Goal: Navigation & Orientation: Go to known website

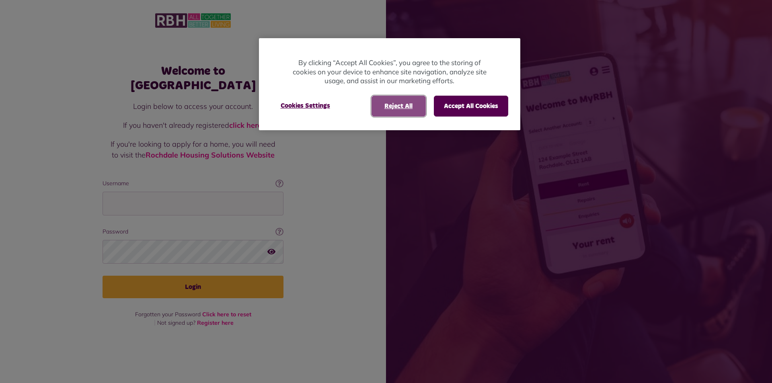
click at [398, 109] on button "Reject All" at bounding box center [398, 106] width 54 height 21
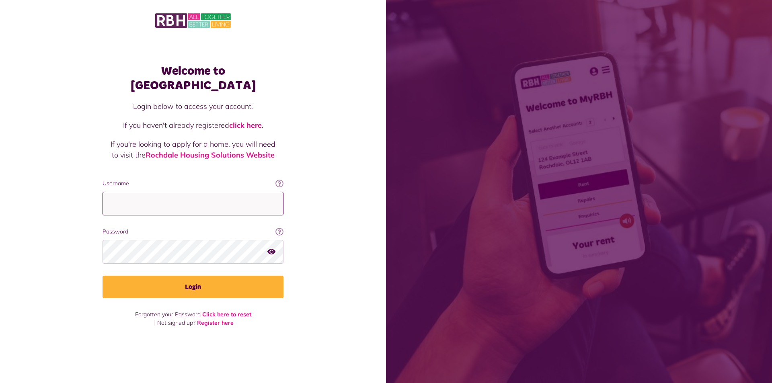
click at [120, 197] on input "Username" at bounding box center [193, 204] width 181 height 24
type input "**********"
click at [103, 276] on button "Login" at bounding box center [193, 287] width 181 height 23
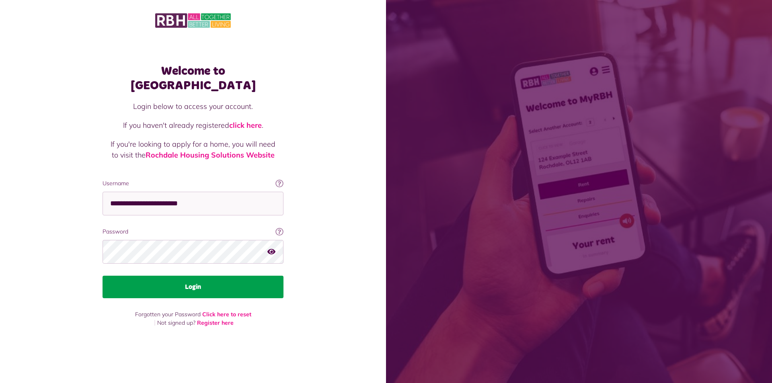
click at [202, 284] on button "Login" at bounding box center [193, 287] width 181 height 23
click at [199, 281] on button "Login" at bounding box center [193, 287] width 181 height 23
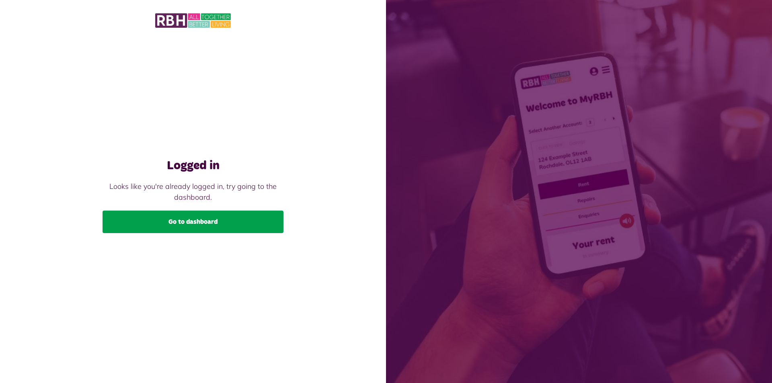
click at [195, 221] on link "Go to dashboard" at bounding box center [193, 222] width 181 height 23
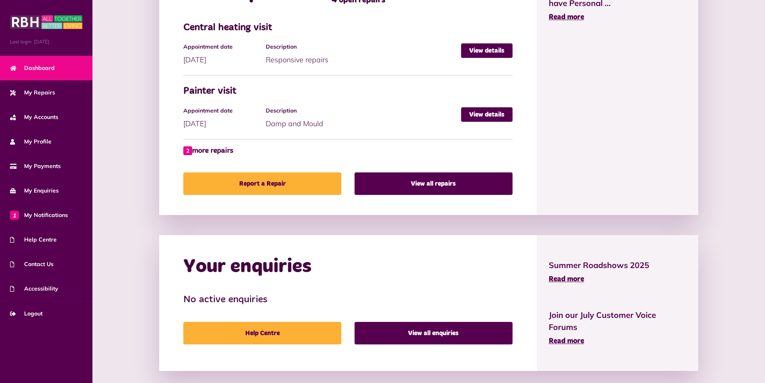
scroll to position [463, 0]
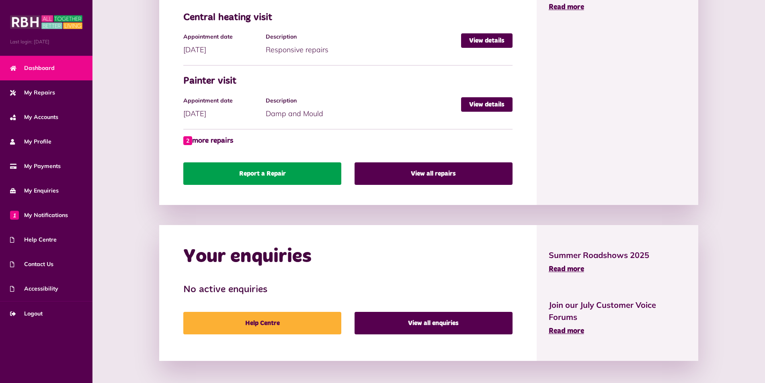
click at [269, 171] on link "Report a Repair" at bounding box center [262, 173] width 158 height 23
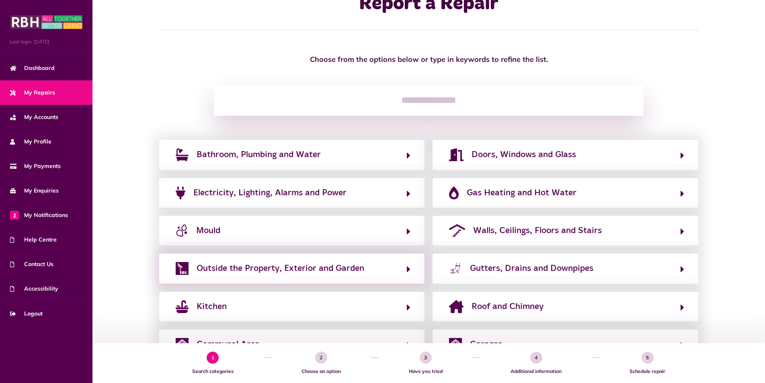
scroll to position [69, 0]
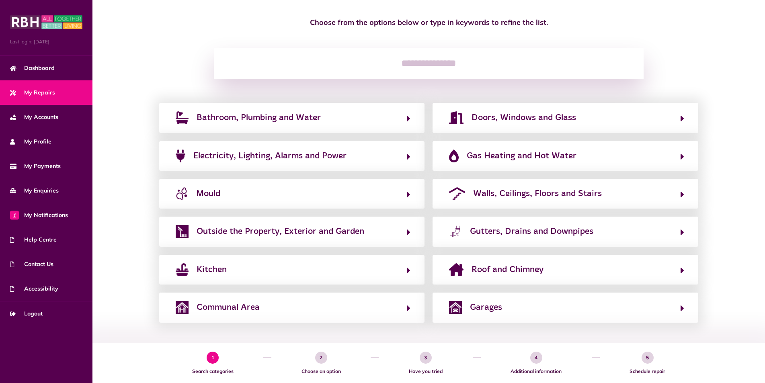
click at [320, 359] on span "2" at bounding box center [321, 358] width 12 height 12
click at [427, 359] on span "3" at bounding box center [426, 358] width 12 height 12
drag, startPoint x: 539, startPoint y: 359, endPoint x: 600, endPoint y: 360, distance: 61.5
click at [545, 359] on li "4 Additional information" at bounding box center [536, 363] width 111 height 40
click at [47, 67] on span "Dashboard" at bounding box center [32, 68] width 45 height 8
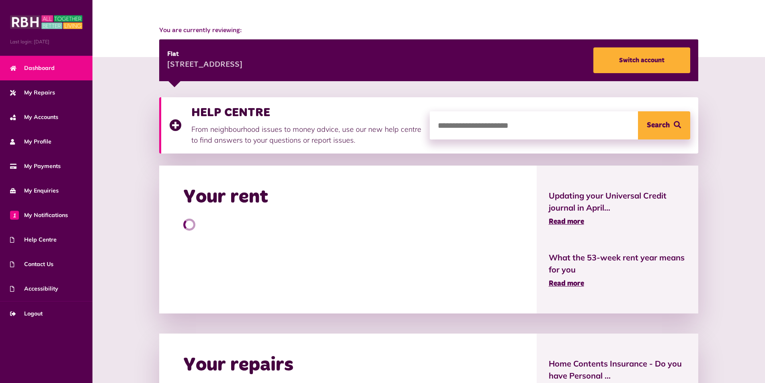
scroll to position [80, 0]
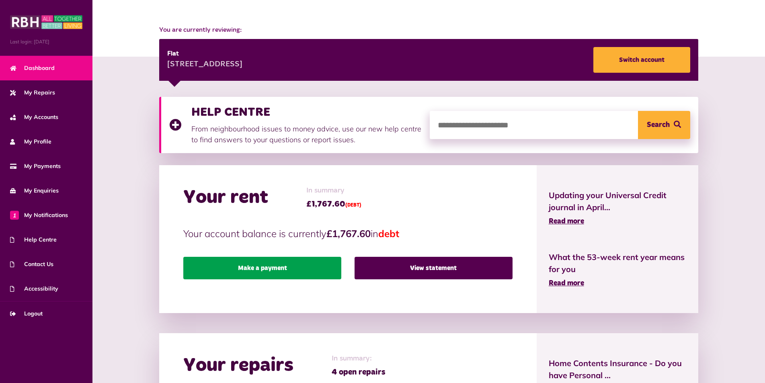
click at [264, 269] on link "Make a payment" at bounding box center [262, 268] width 158 height 23
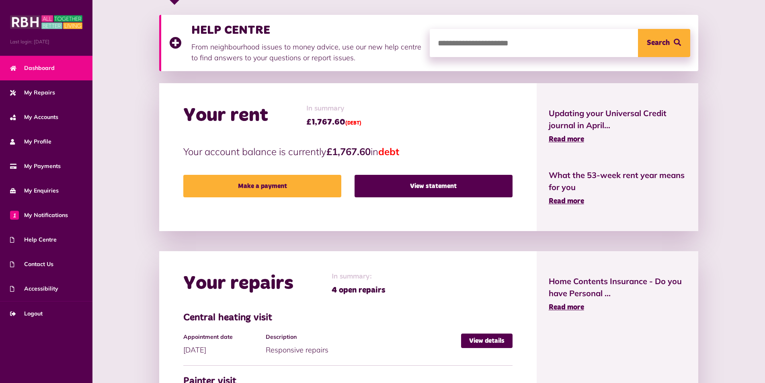
scroll to position [61, 0]
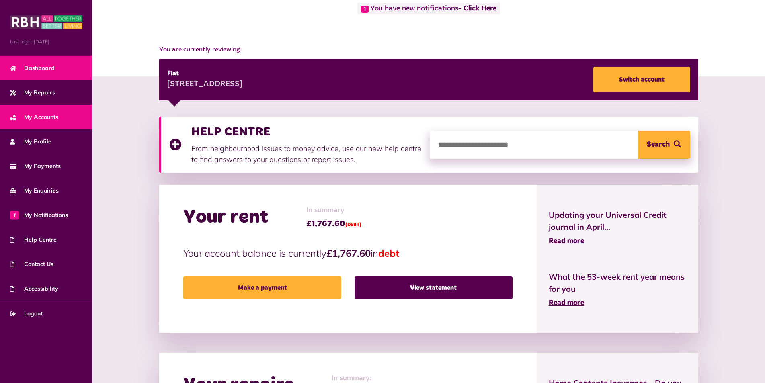
click at [40, 119] on span "My Accounts" at bounding box center [34, 117] width 48 height 8
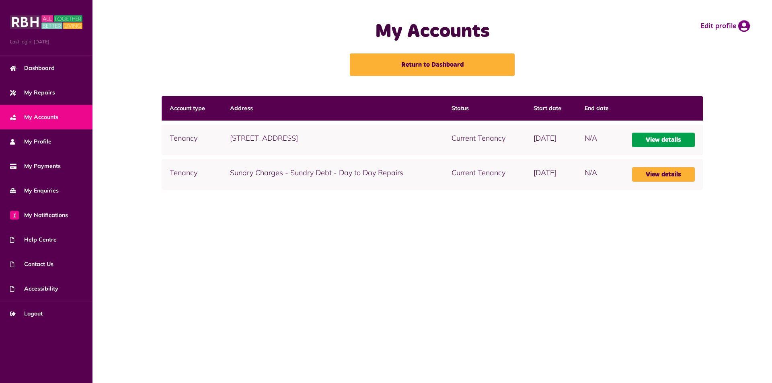
click at [672, 144] on link "View details" at bounding box center [663, 140] width 63 height 14
click at [673, 141] on link "View details" at bounding box center [663, 140] width 63 height 14
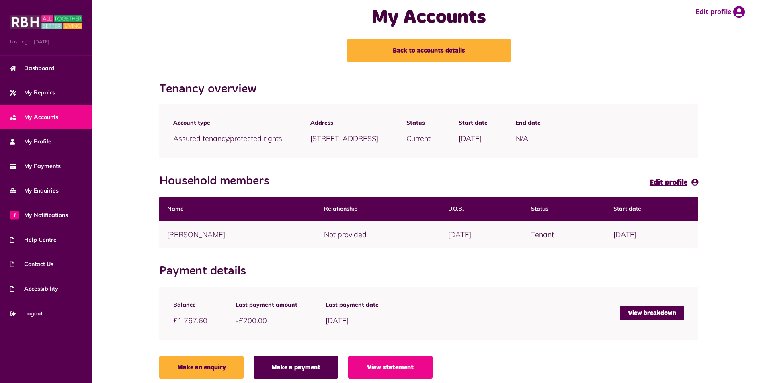
scroll to position [22, 0]
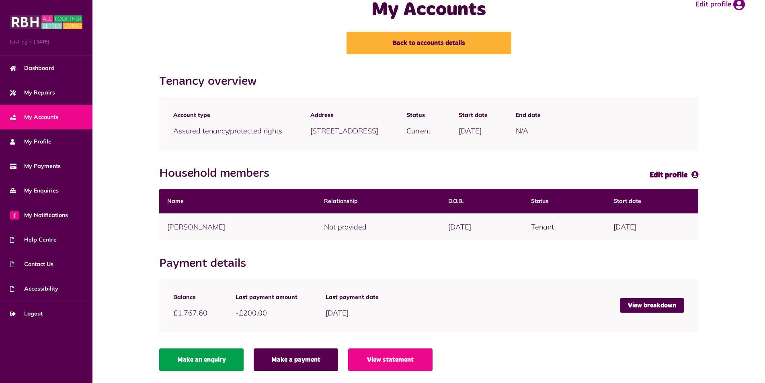
click at [203, 359] on link "Make an enquiry" at bounding box center [201, 360] width 84 height 23
click at [740, 4] on icon at bounding box center [739, 4] width 12 height 12
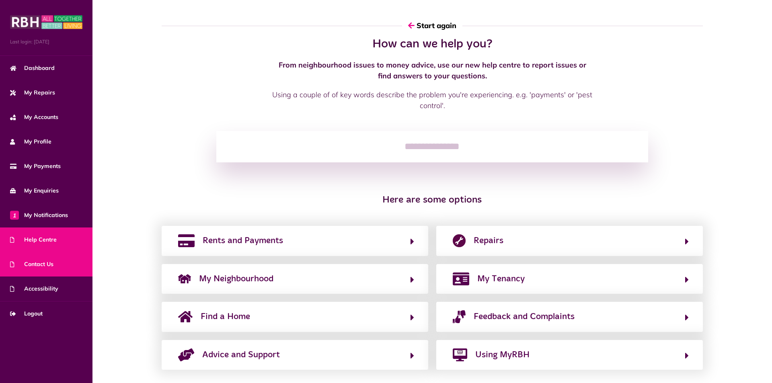
click at [45, 266] on span "Contact Us" at bounding box center [31, 264] width 43 height 8
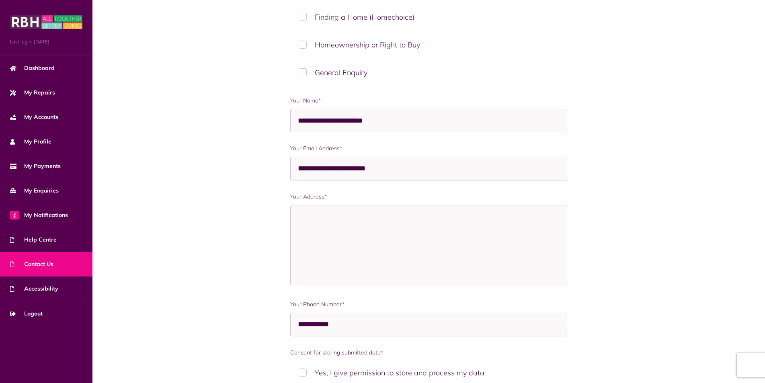
scroll to position [281, 0]
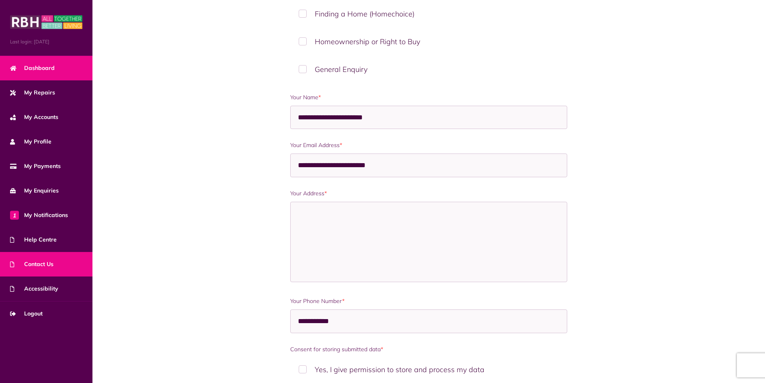
click at [32, 67] on span "Dashboard" at bounding box center [32, 68] width 45 height 8
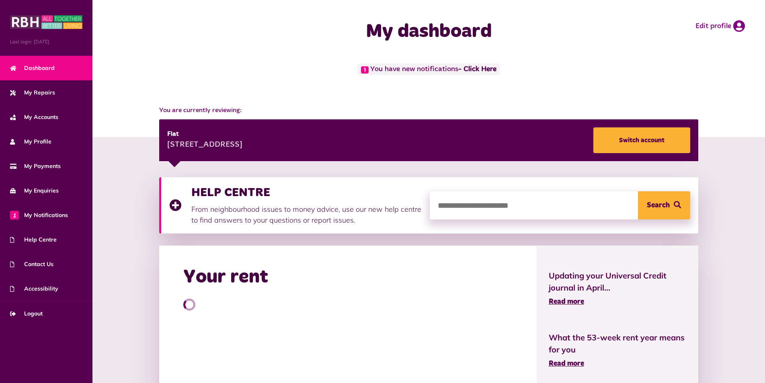
drag, startPoint x: 164, startPoint y: 124, endPoint x: 160, endPoint y: 132, distance: 9.0
drag, startPoint x: 160, startPoint y: 132, endPoint x: 158, endPoint y: 87, distance: 45.5
click at [158, 87] on div "1 You have new notifications - Click Here" at bounding box center [428, 77] width 656 height 26
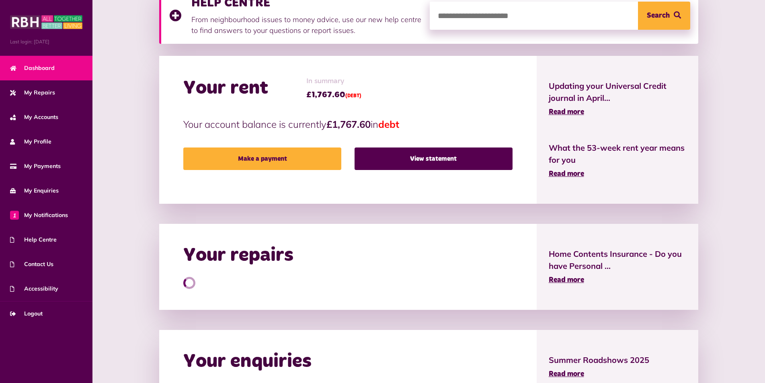
scroll to position [93, 0]
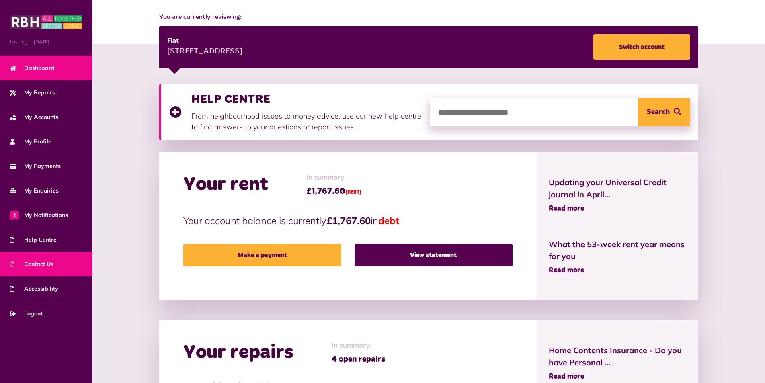
click at [37, 261] on span "Contact Us" at bounding box center [31, 264] width 43 height 8
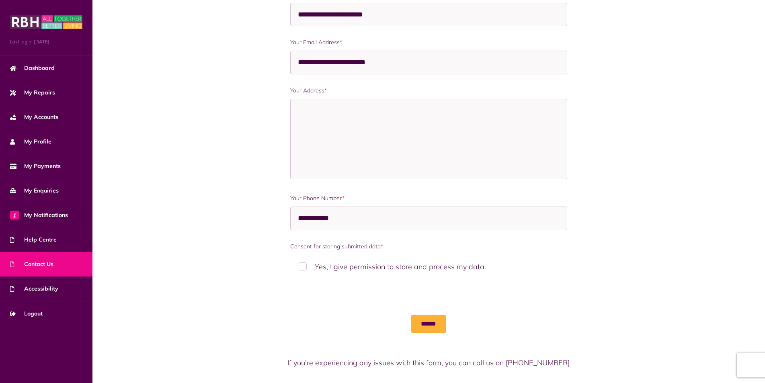
scroll to position [406, 0]
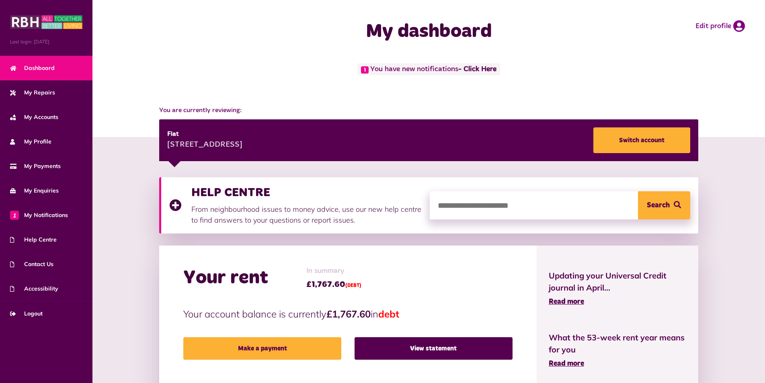
scroll to position [121, 0]
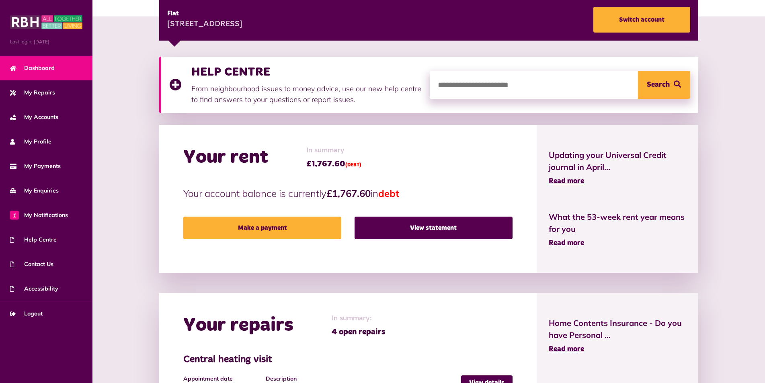
click at [567, 241] on span "Read more" at bounding box center [566, 243] width 35 height 7
click at [29, 314] on span "Logout" at bounding box center [26, 314] width 33 height 8
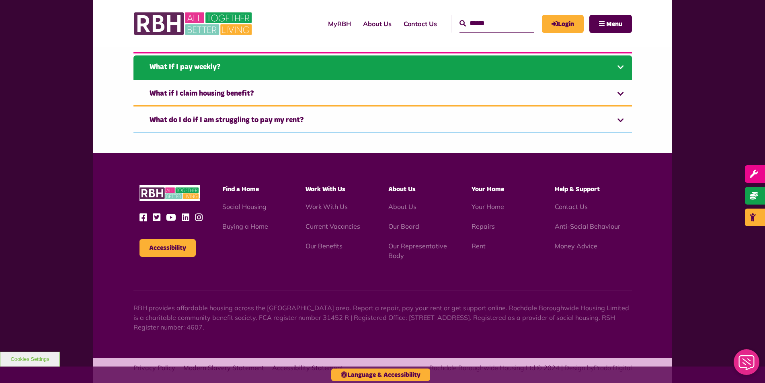
scroll to position [442, 0]
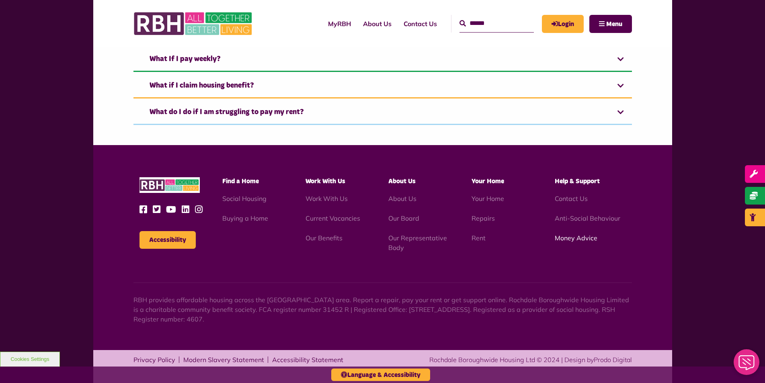
click at [583, 241] on link "Money Advice" at bounding box center [576, 238] width 43 height 8
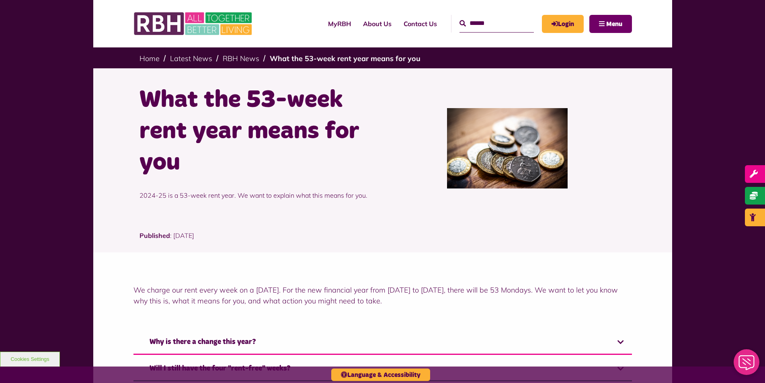
click at [612, 22] on span "Menu" at bounding box center [614, 24] width 16 height 6
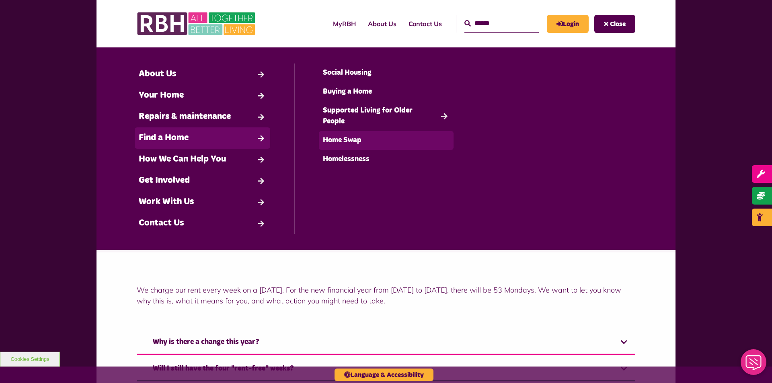
click at [350, 142] on link "Home Swap" at bounding box center [386, 140] width 135 height 19
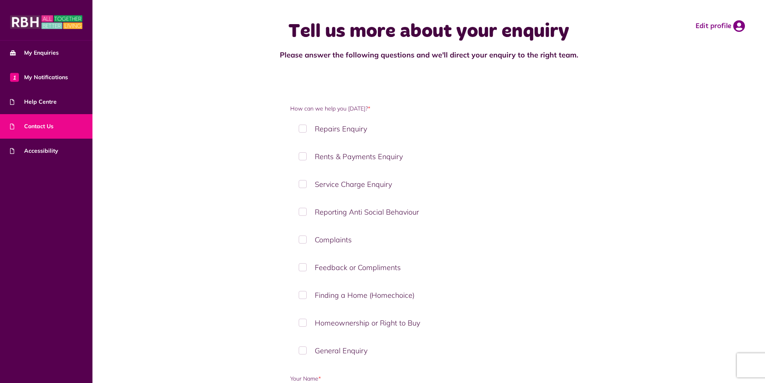
scroll to position [281, 0]
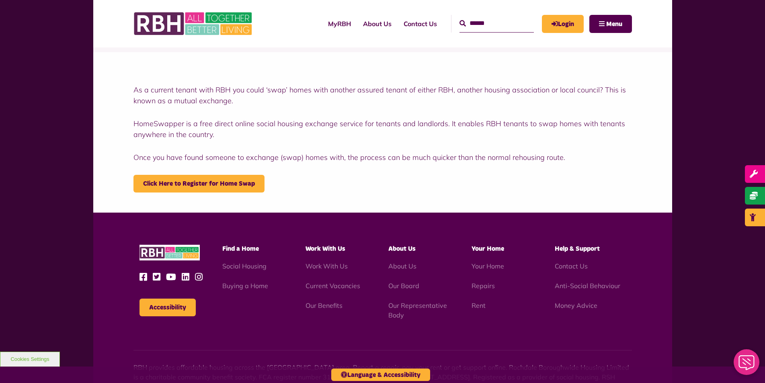
scroll to position [121, 0]
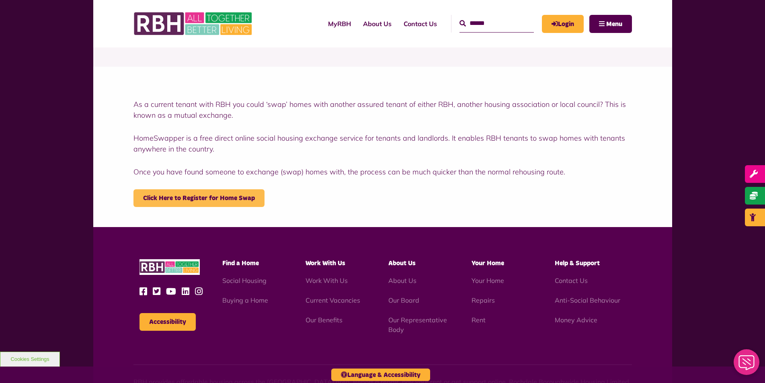
click at [197, 197] on link "Click Here to Register for Home Swap" at bounding box center [198, 198] width 131 height 18
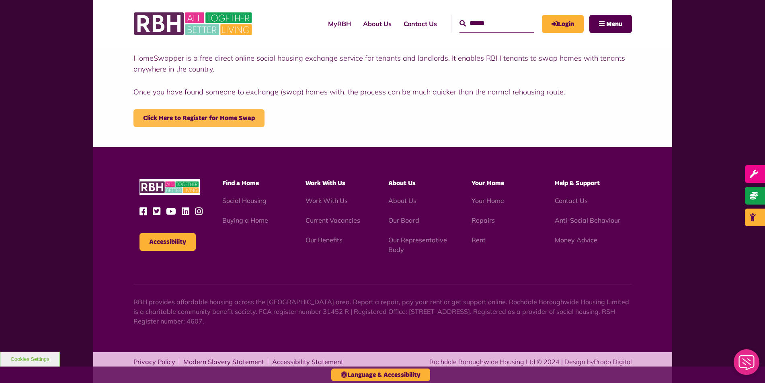
scroll to position [201, 0]
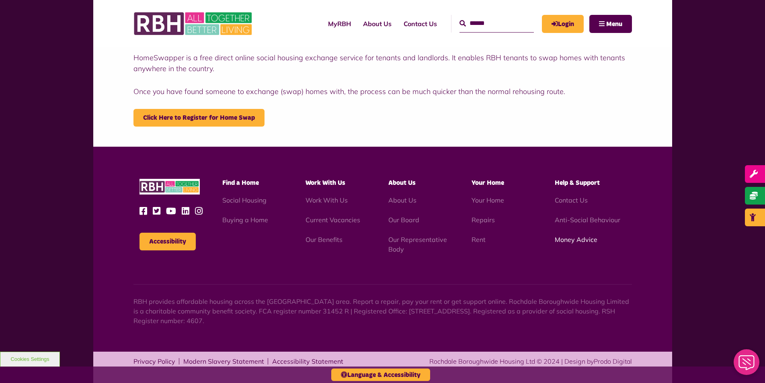
click at [575, 240] on link "Money Advice" at bounding box center [576, 240] width 43 height 8
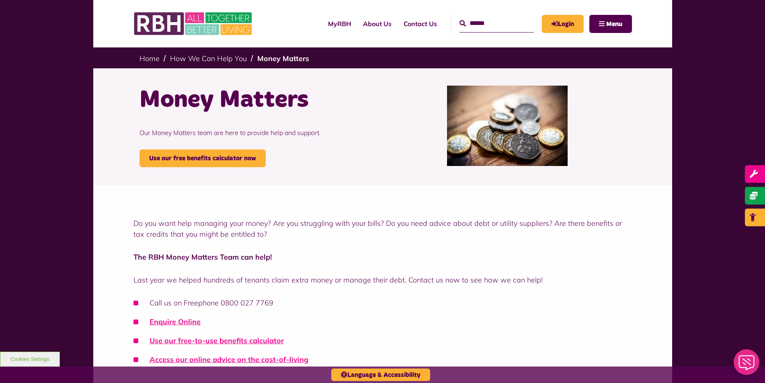
drag, startPoint x: 755, startPoint y: 0, endPoint x: 382, endPoint y: 111, distance: 388.9
click at [382, 112] on div "Money Matters Our Money Matters team are here to provide help and support. Use …" at bounding box center [382, 125] width 498 height 115
